Goal: Task Accomplishment & Management: Manage account settings

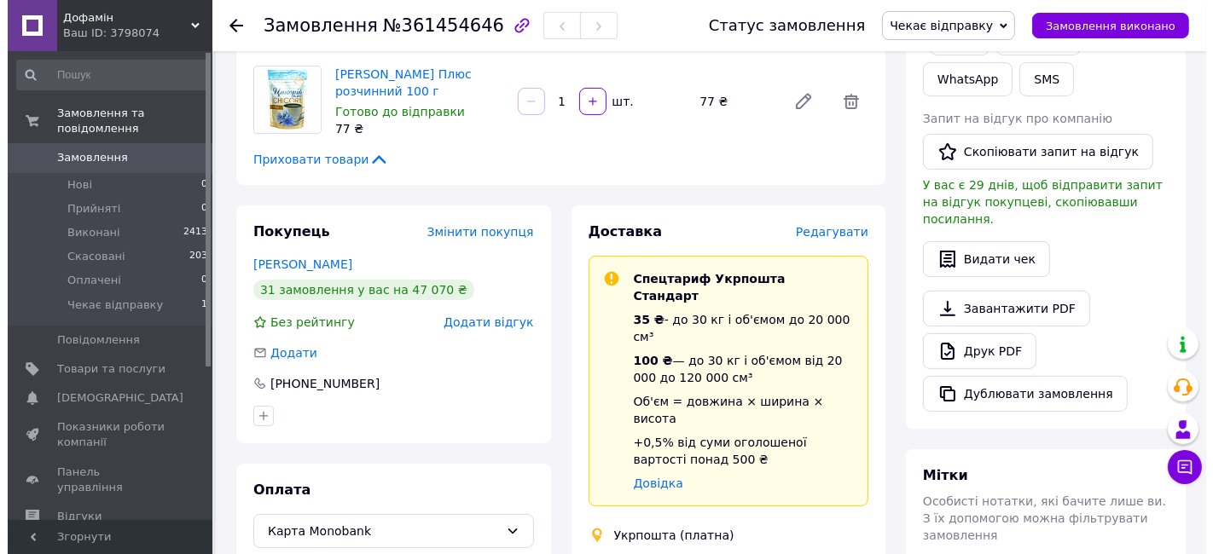
scroll to position [379, 0]
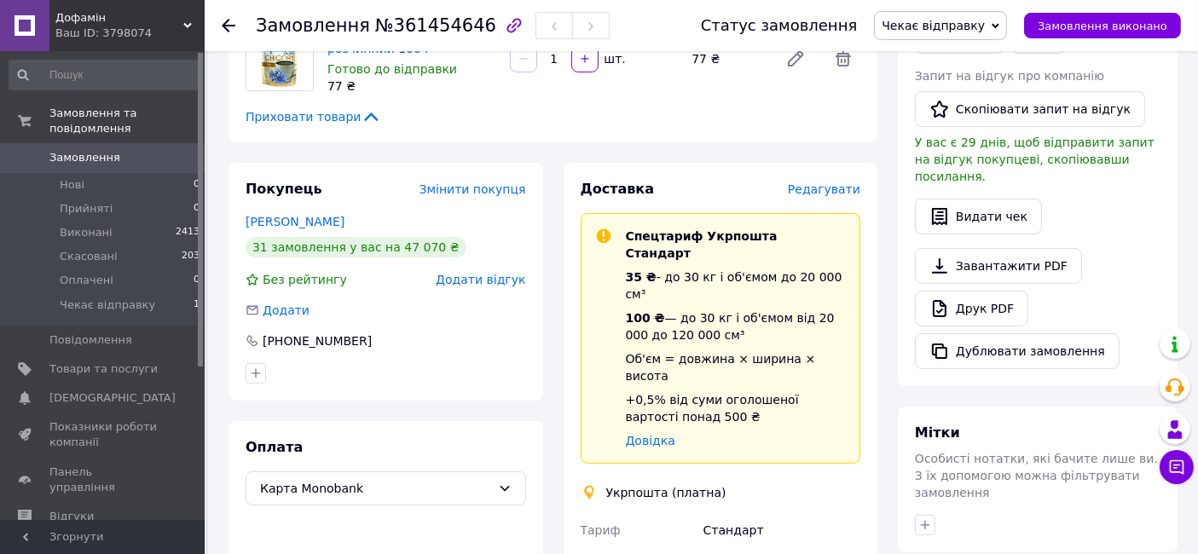
click at [833, 182] on span "Редагувати" at bounding box center [824, 189] width 72 height 14
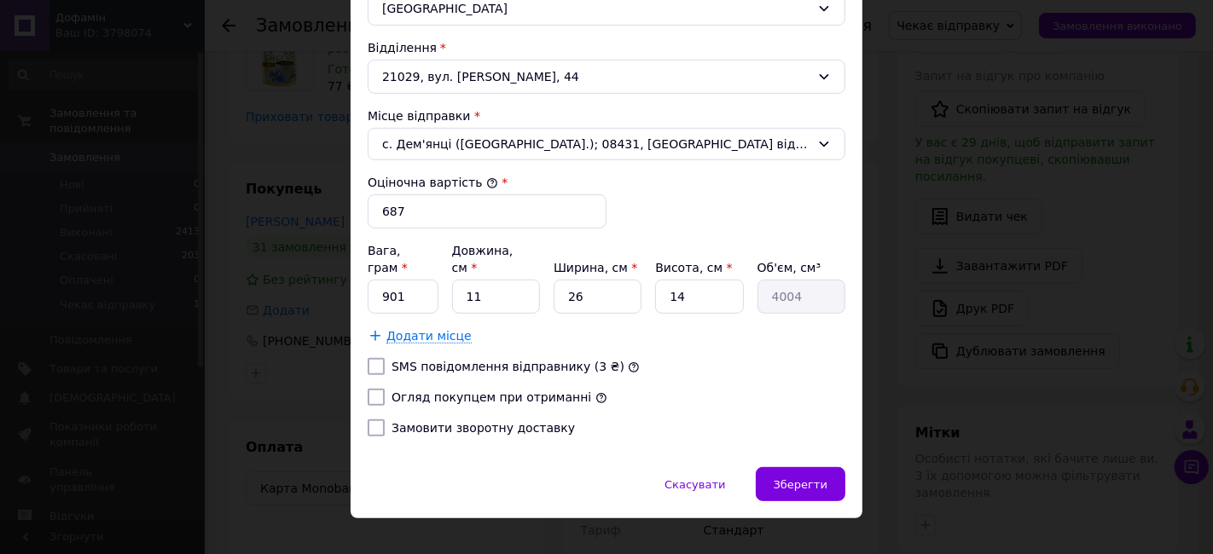
scroll to position [472, 0]
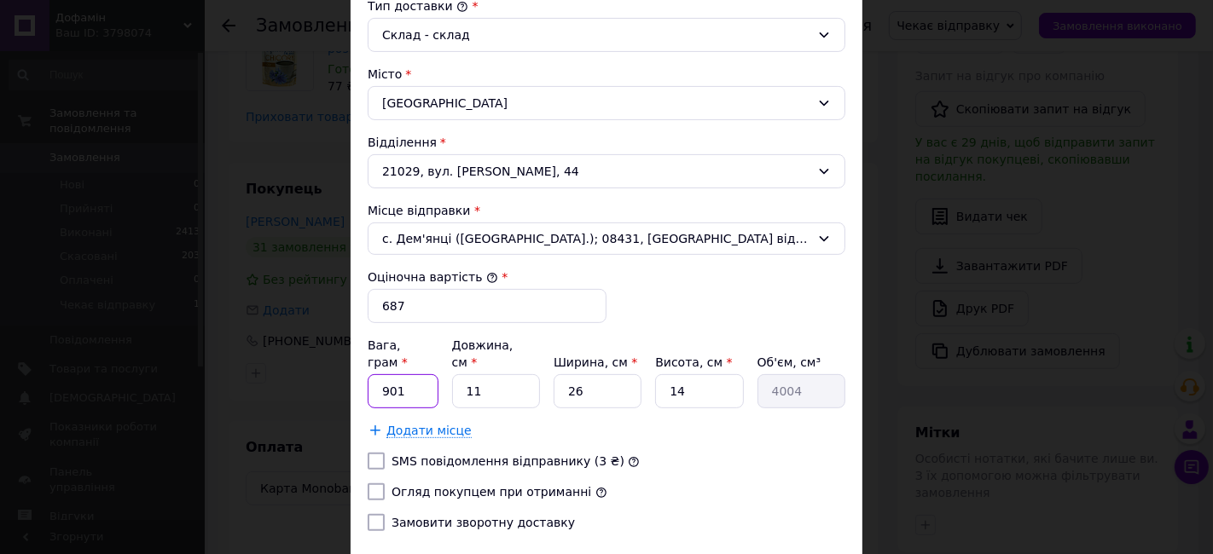
drag, startPoint x: 409, startPoint y: 368, endPoint x: 379, endPoint y: 364, distance: 30.1
click at [379, 374] on input "901" at bounding box center [403, 391] width 71 height 34
type input "1346"
drag, startPoint x: 504, startPoint y: 370, endPoint x: 459, endPoint y: 360, distance: 46.3
click at [459, 374] on input "11" at bounding box center [496, 391] width 88 height 34
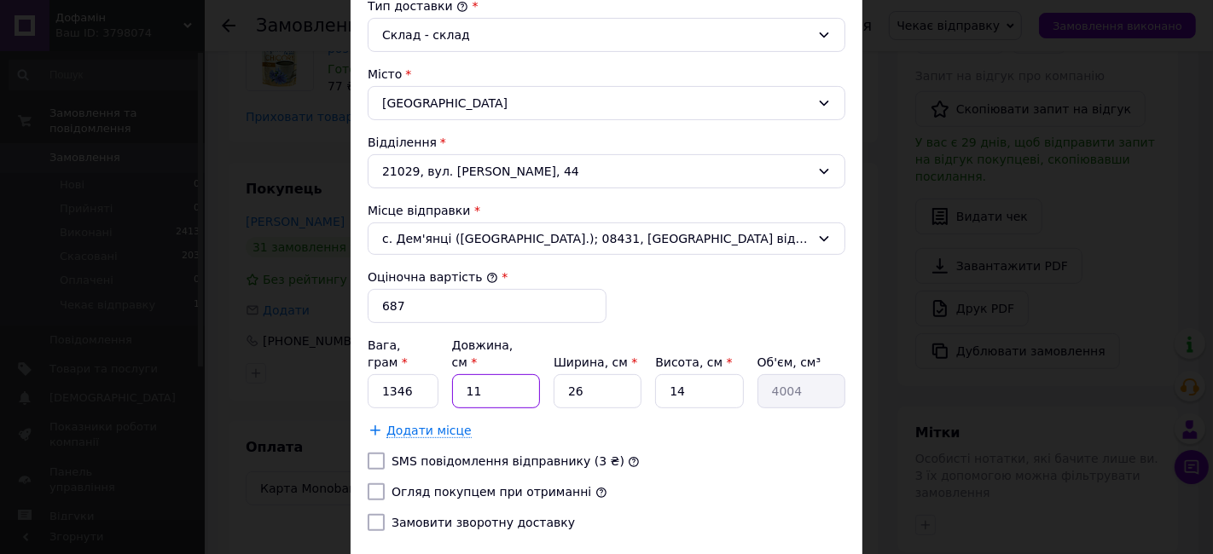
type input "3"
type input "1092"
type input "38"
type input "13832"
type input "38"
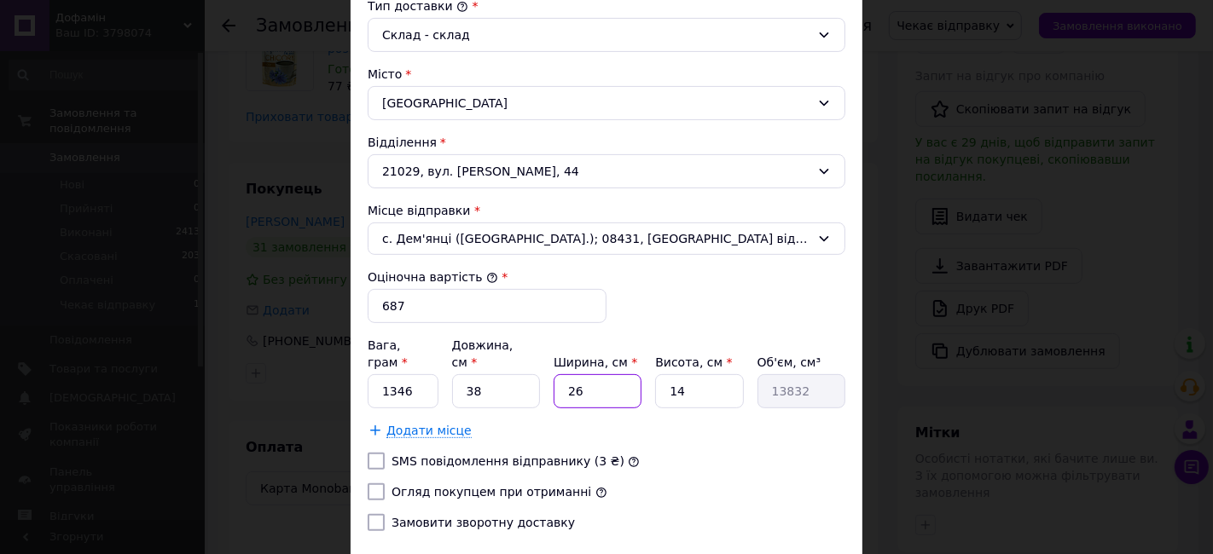
click at [569, 374] on input "26" at bounding box center [597, 391] width 88 height 34
type input "29"
type input "15428"
type input "29"
click at [674, 374] on input "14" at bounding box center [699, 391] width 88 height 34
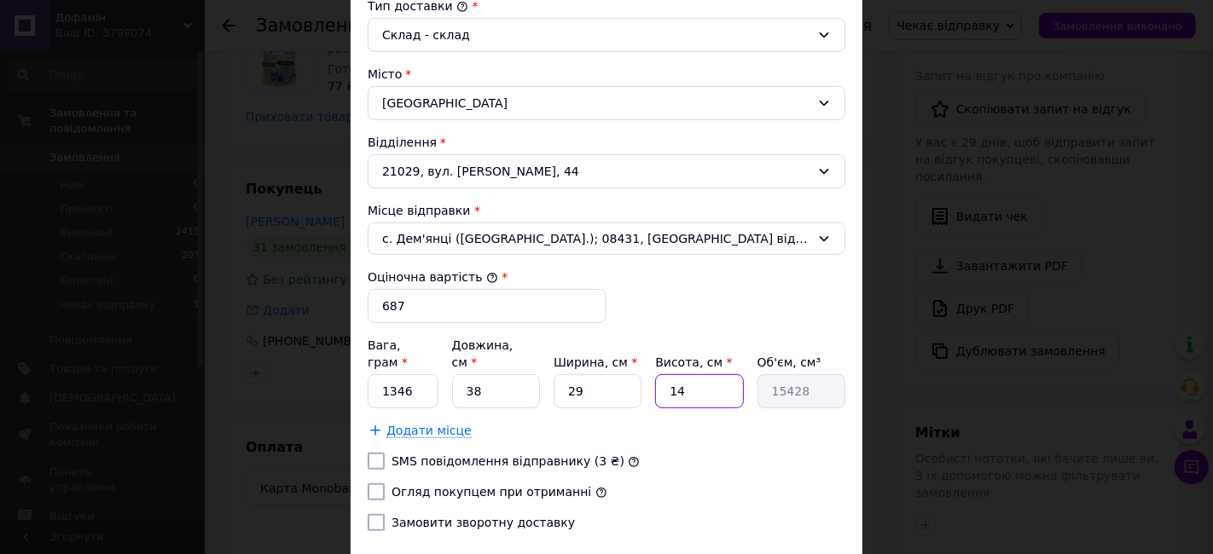
drag, startPoint x: 682, startPoint y: 373, endPoint x: 664, endPoint y: 371, distance: 18.1
click at [664, 374] on input "14" at bounding box center [699, 391] width 88 height 34
type input "9"
type input "9918"
type input "9"
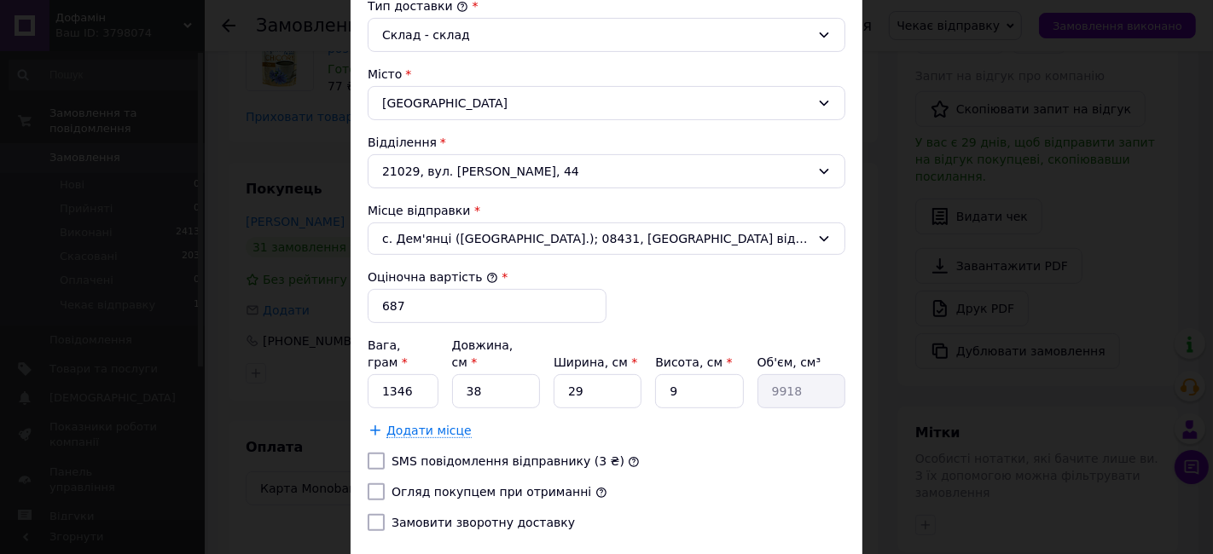
click at [663, 447] on div "Тариф * Стандарт Платник * Отримувач Прізвище отримувача * Московчук Ім'я отрим…" at bounding box center [606, 135] width 477 height 820
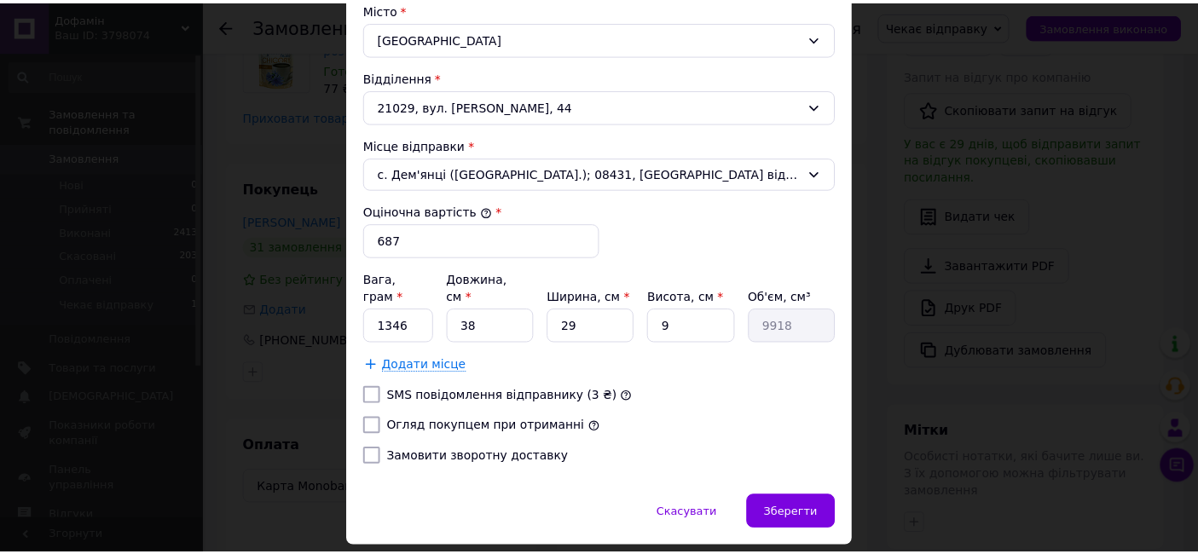
scroll to position [567, 0]
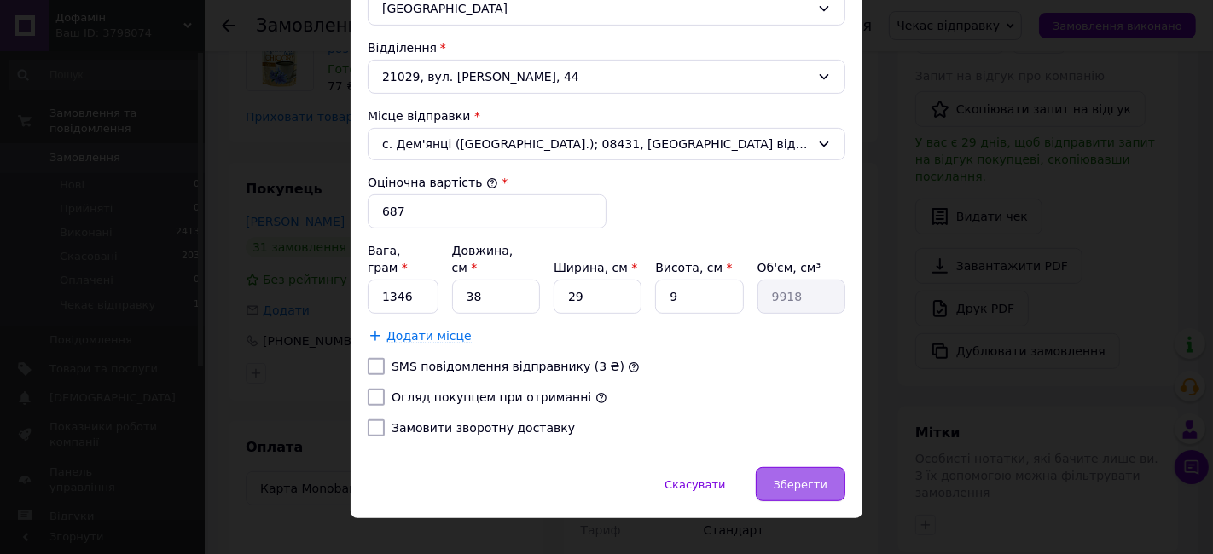
click at [813, 478] on span "Зберегти" at bounding box center [800, 484] width 54 height 13
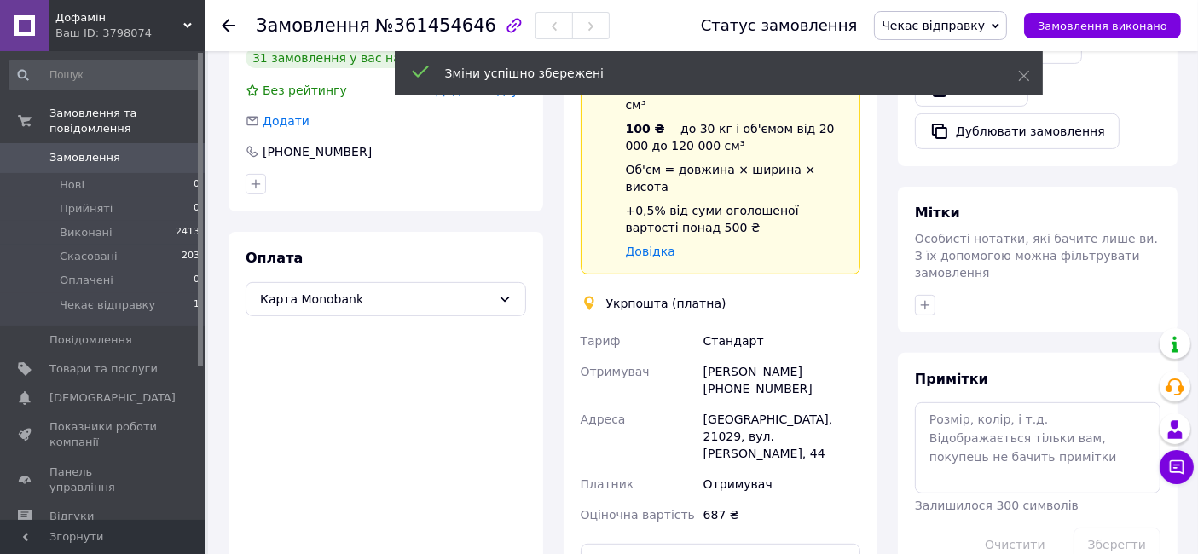
scroll to position [663, 0]
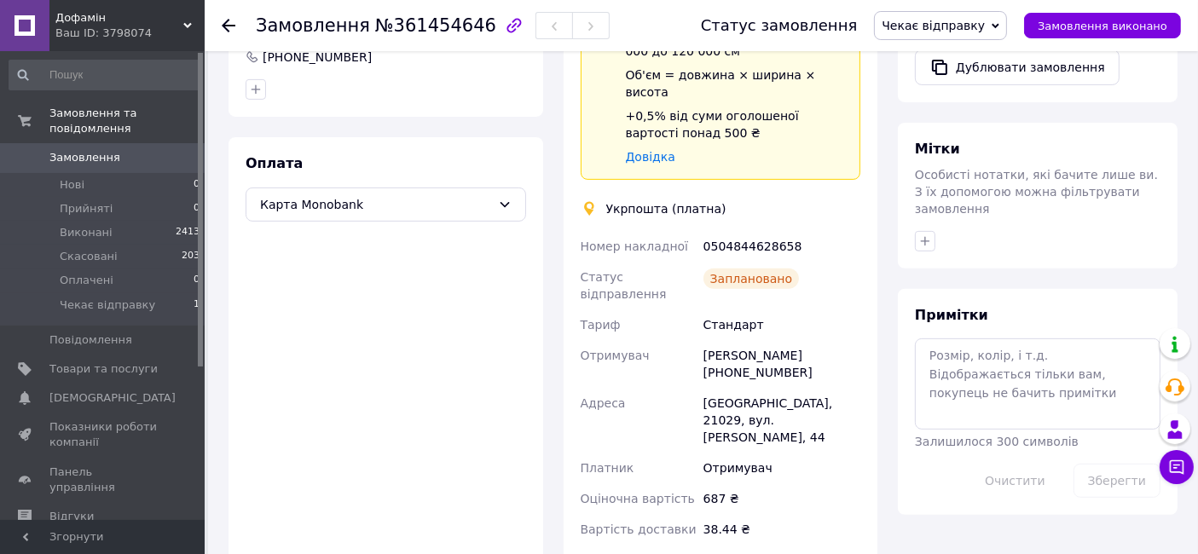
click at [743, 231] on div "0504844628658" at bounding box center [782, 246] width 164 height 31
copy div "0504844628658"
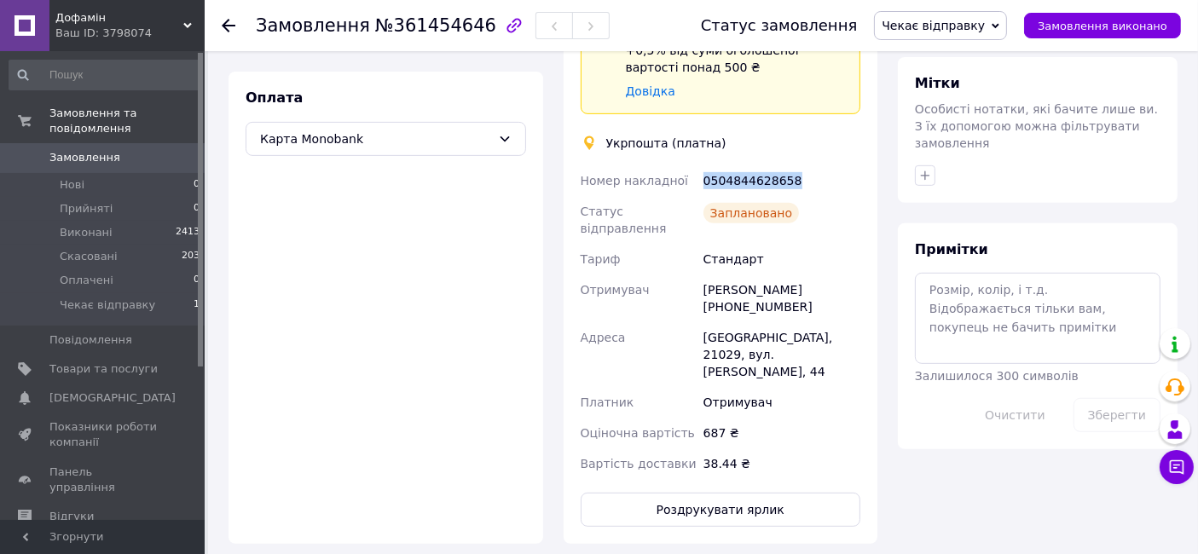
scroll to position [757, 0]
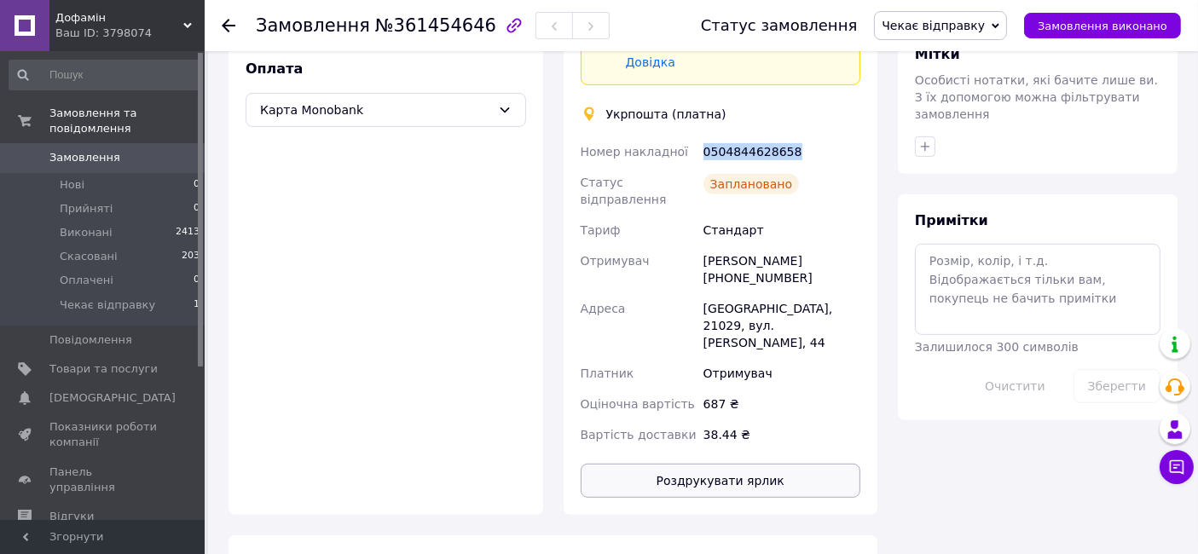
click at [703, 464] on button "Роздрукувати ярлик" at bounding box center [721, 481] width 281 height 34
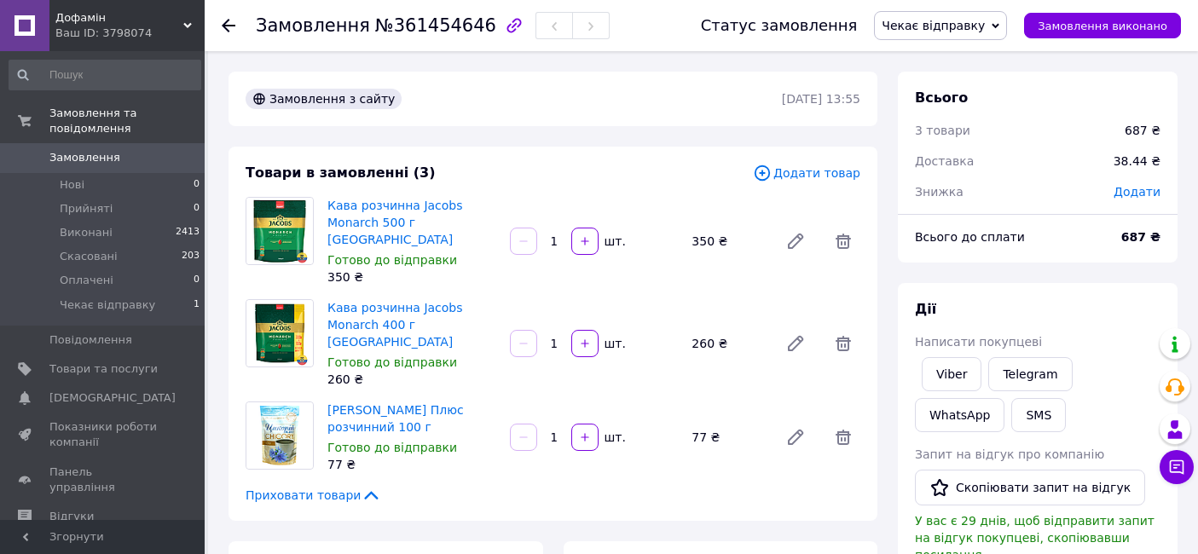
scroll to position [223, 0]
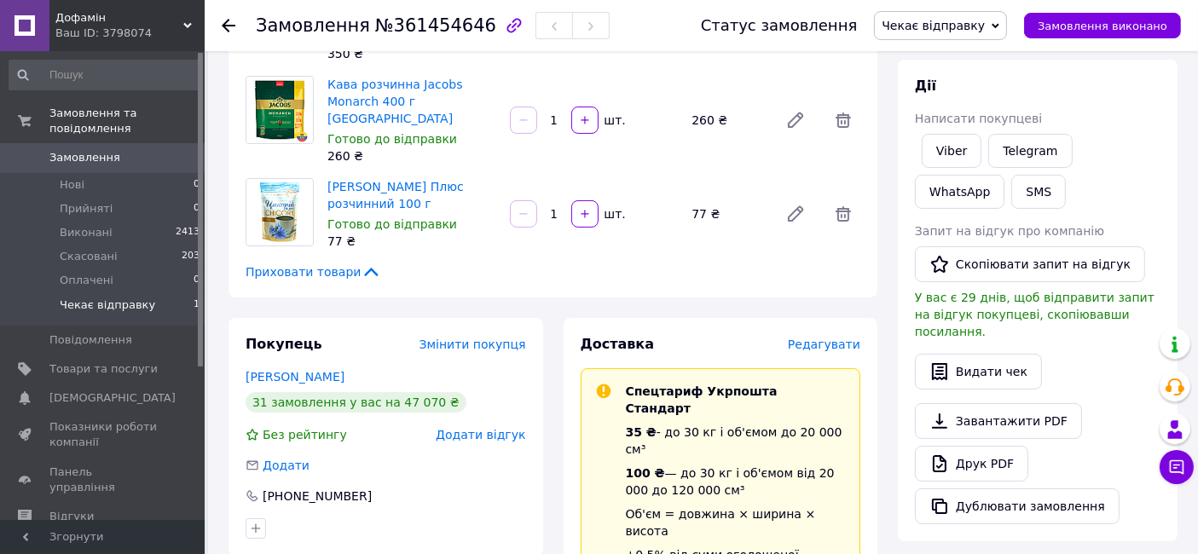
click at [145, 293] on li "Чекає відправку 1" at bounding box center [105, 309] width 210 height 32
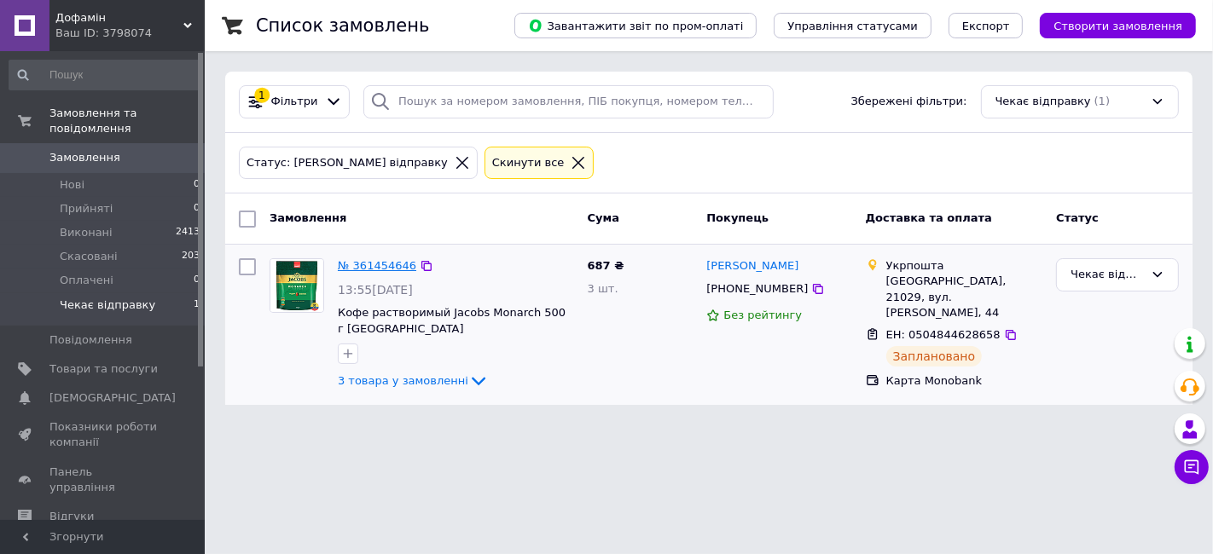
click at [385, 269] on link "№ 361454646" at bounding box center [377, 265] width 78 height 13
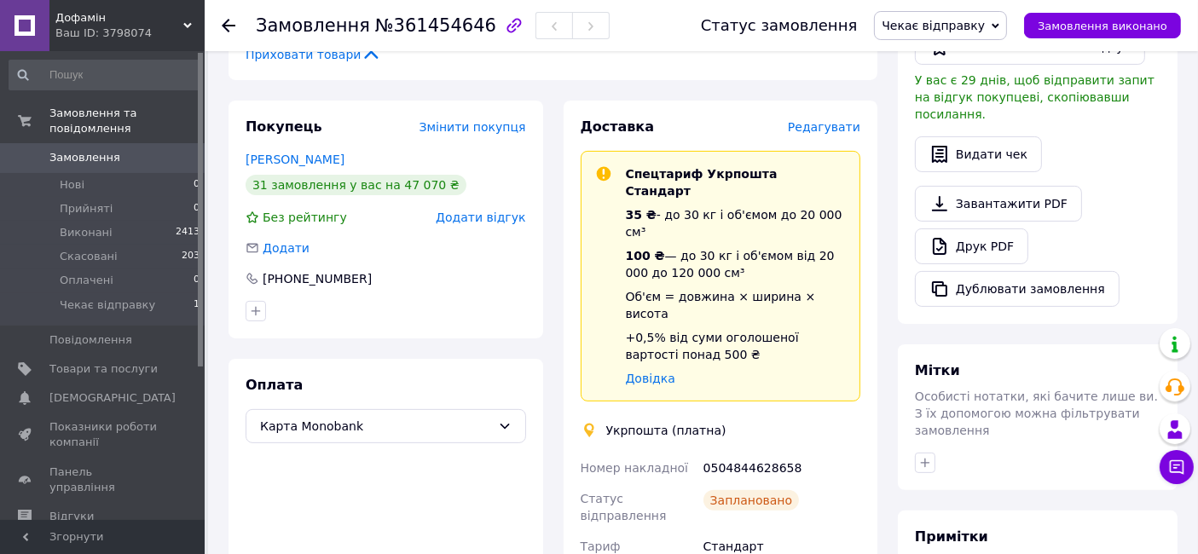
scroll to position [473, 0]
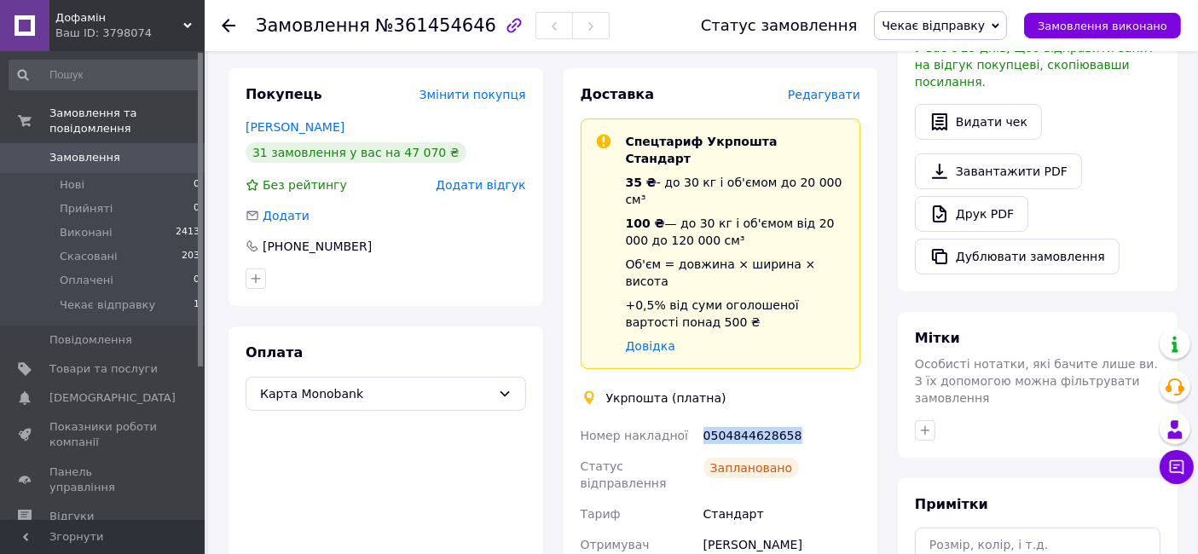
drag, startPoint x: 791, startPoint y: 349, endPoint x: 694, endPoint y: 350, distance: 97.2
copy div "Номер накладної 0504844628658"
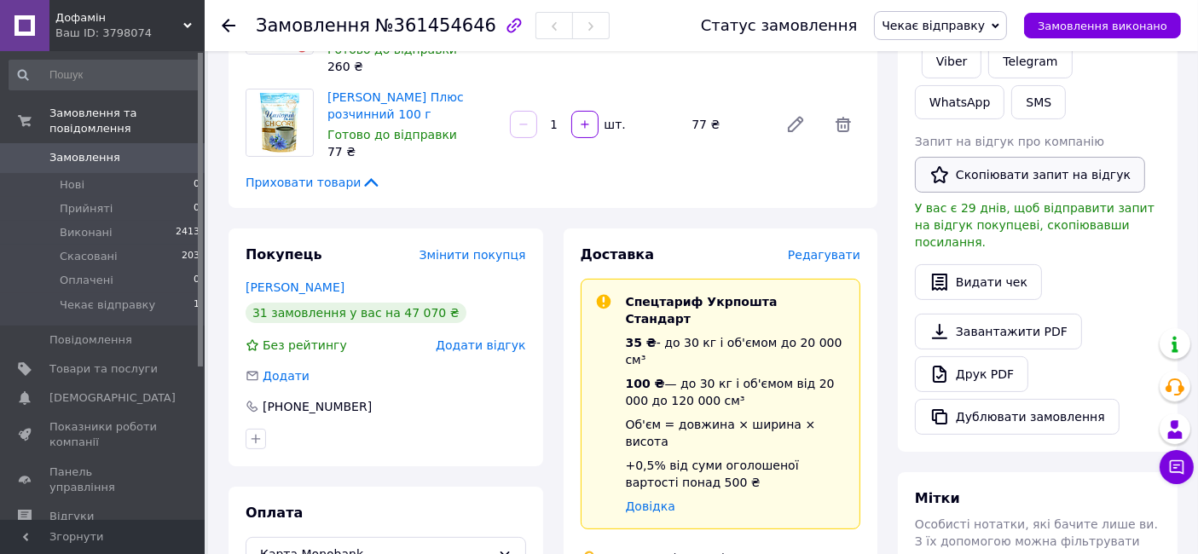
scroll to position [189, 0]
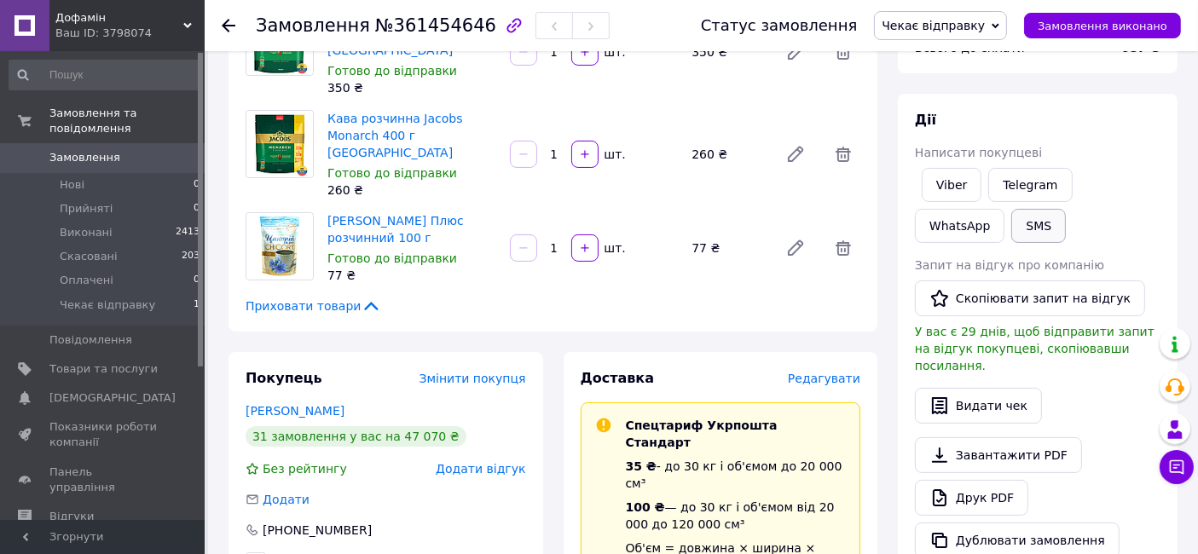
click at [1011, 225] on button "SMS" at bounding box center [1038, 226] width 55 height 34
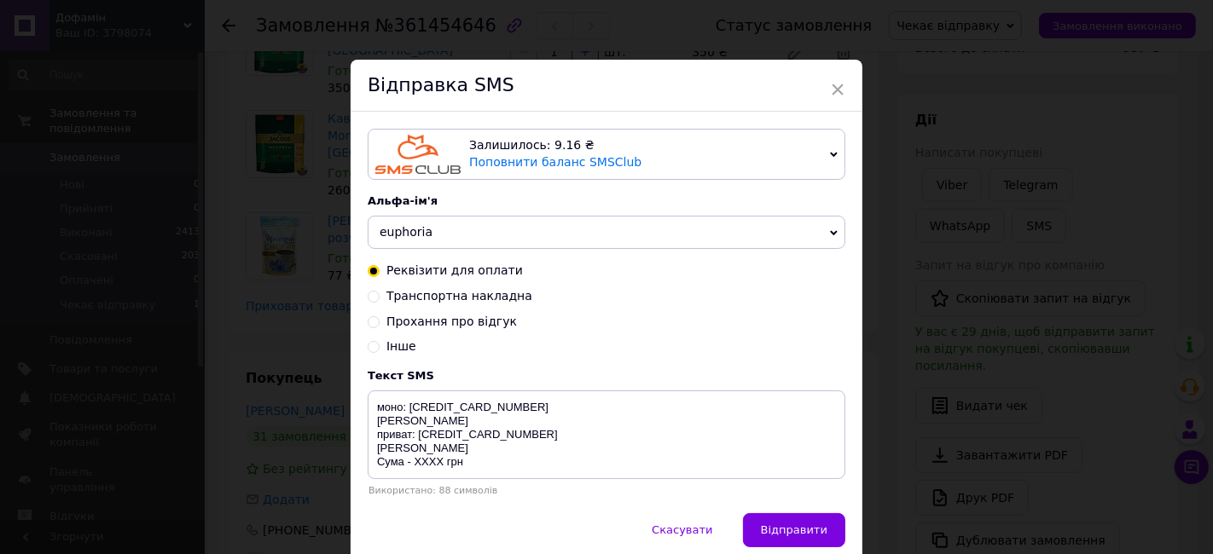
click at [499, 242] on span "euphoria" at bounding box center [606, 233] width 477 height 34
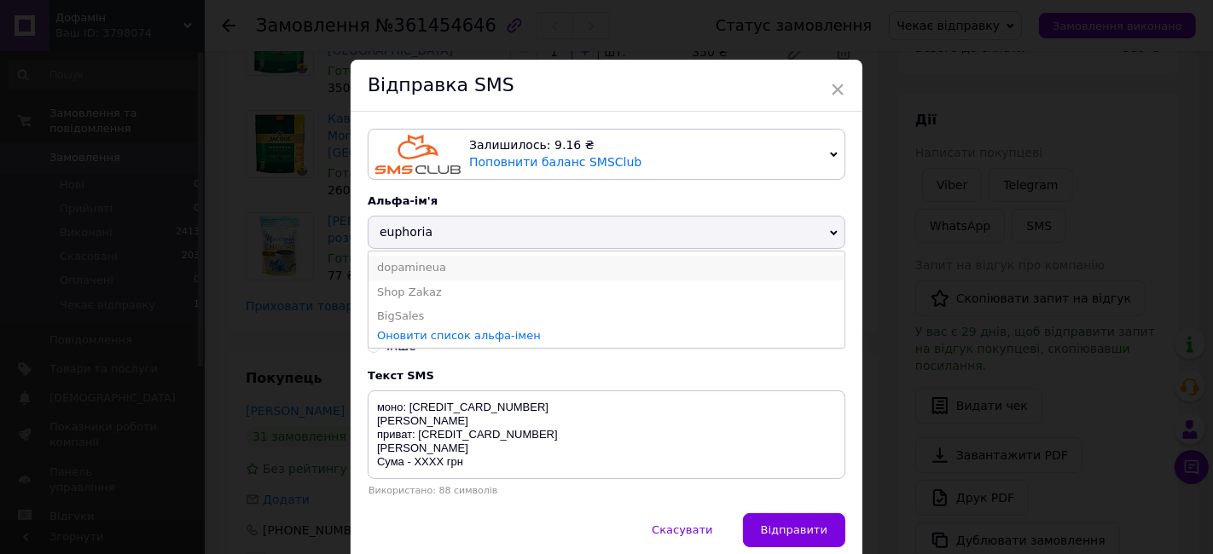
click at [483, 274] on li "dopamineua" at bounding box center [606, 268] width 476 height 24
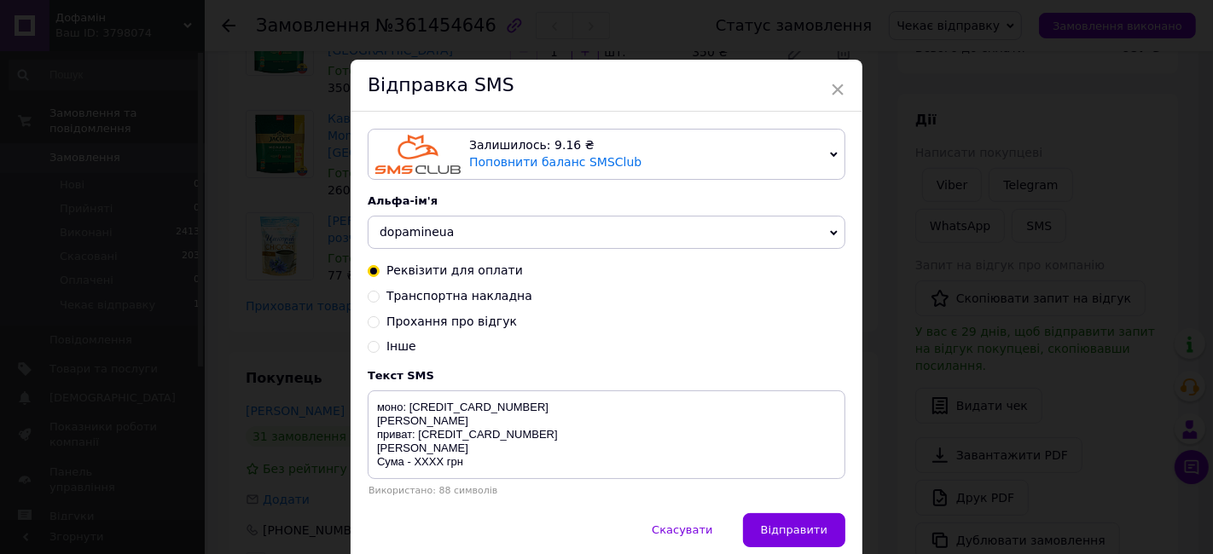
drag, startPoint x: 455, startPoint y: 300, endPoint x: 471, endPoint y: 368, distance: 69.9
click at [456, 300] on span "Транспортна накладна" at bounding box center [459, 296] width 146 height 14
click at [379, 300] on input "Транспортна накладна" at bounding box center [374, 295] width 12 height 12
radio input "true"
radio input "false"
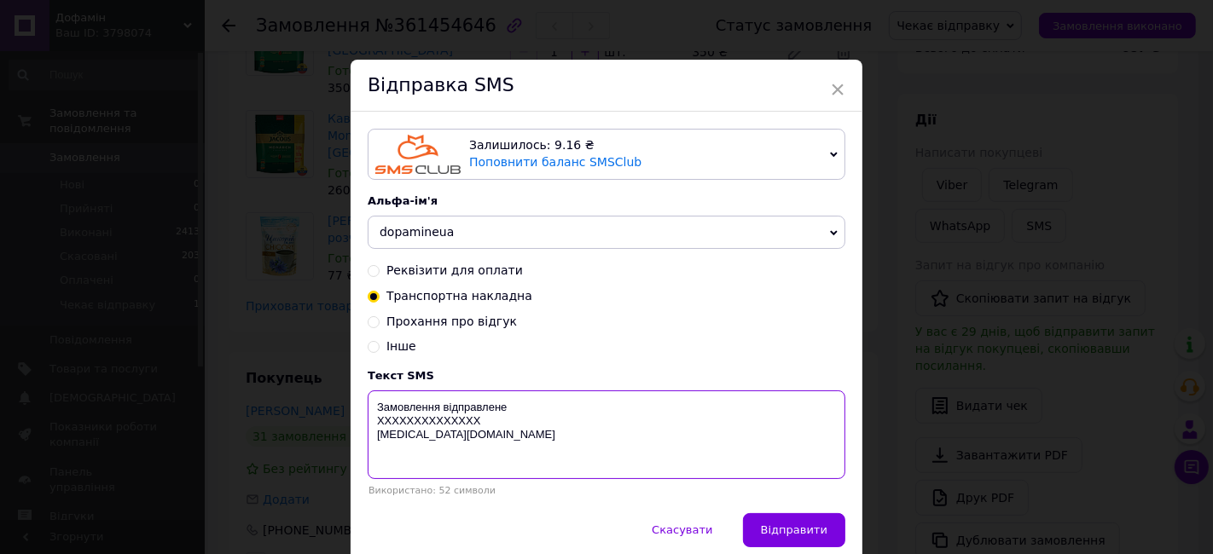
drag, startPoint x: 484, startPoint y: 425, endPoint x: 377, endPoint y: 425, distance: 107.4
click at [377, 425] on textarea "Замовлення відправлене XXXXXXXXXXXXXX [MEDICAL_DATA][DOMAIN_NAME]" at bounding box center [606, 435] width 477 height 89
paste textarea "0504844628658"
click at [416, 422] on textarea "Замовлення відправлене 0504844628658 [MEDICAL_DATA][DOMAIN_NAME]" at bounding box center [606, 435] width 477 height 89
type textarea "Замовлення відправлене 0504844628658 [MEDICAL_DATA][DOMAIN_NAME]"
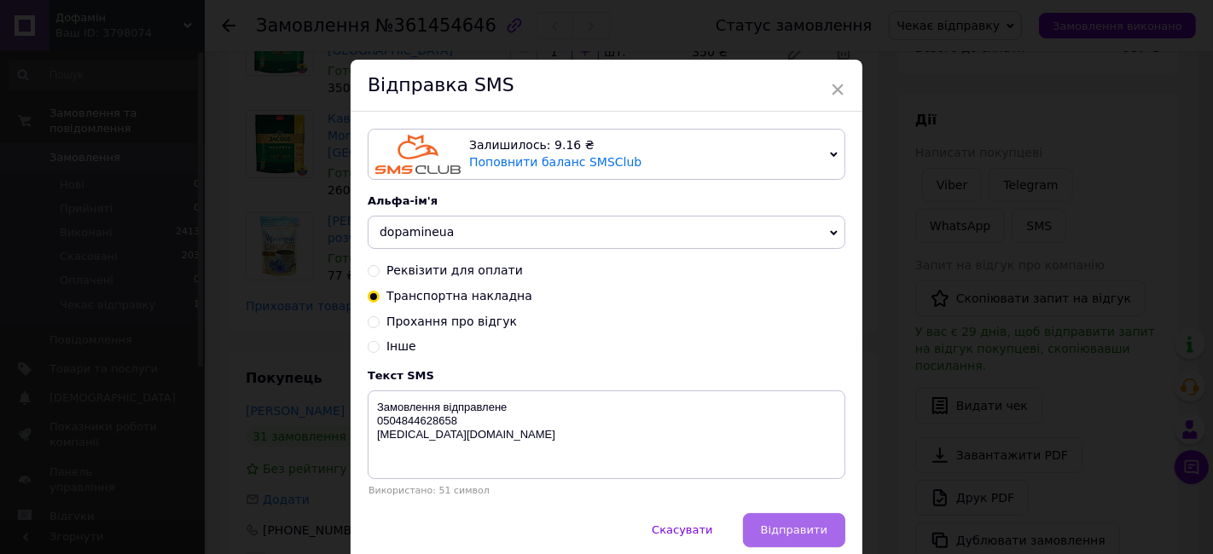
click at [801, 535] on span "Відправити" at bounding box center [794, 530] width 67 height 13
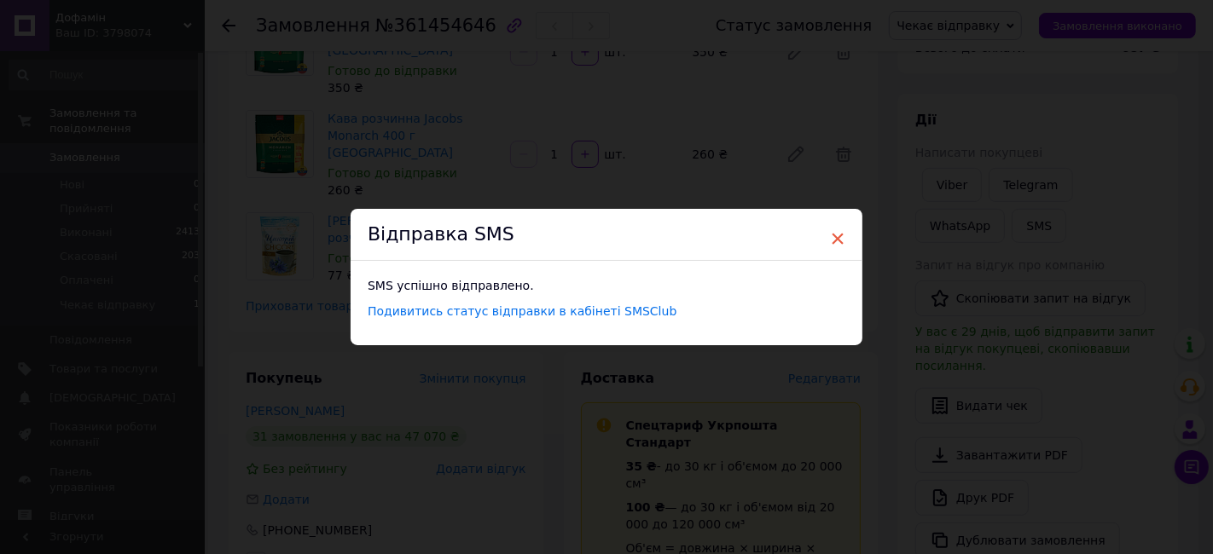
click at [836, 238] on span "×" at bounding box center [837, 238] width 15 height 29
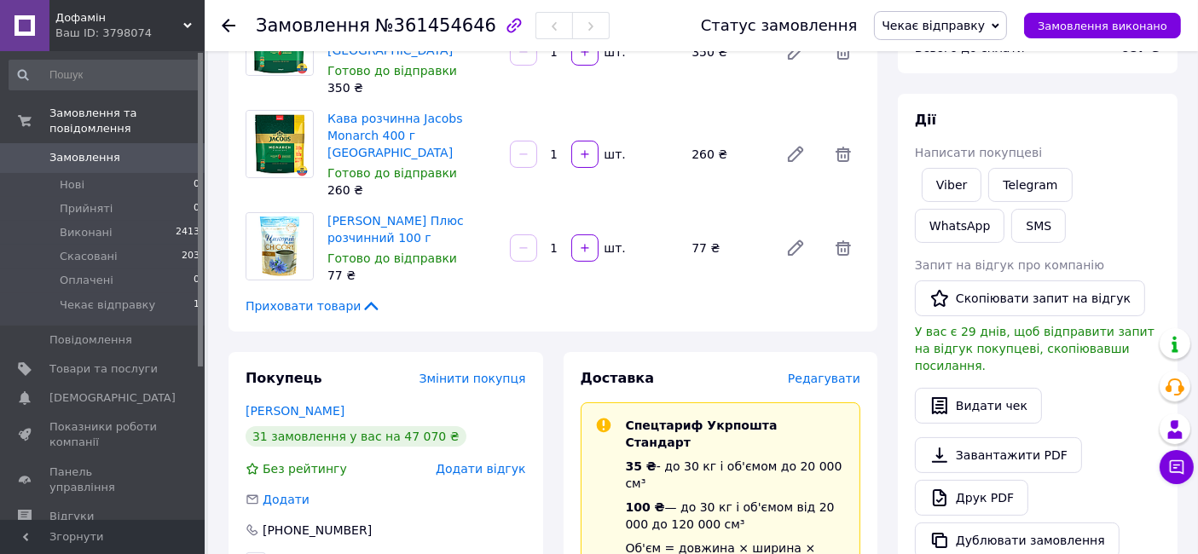
click at [981, 33] on span "Чекає відправку" at bounding box center [940, 25] width 133 height 29
click at [944, 80] on li "Виконано" at bounding box center [940, 85] width 131 height 26
